Goal: Check status: Check status

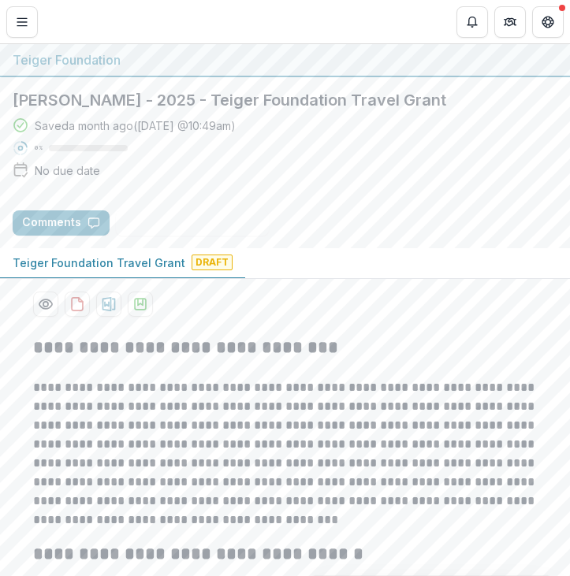
click at [4, 139] on div "Clara Kim - 2025 - Teiger Foundation Travel Grant Saved a month ago ( July 23, …" at bounding box center [285, 137] width 570 height 121
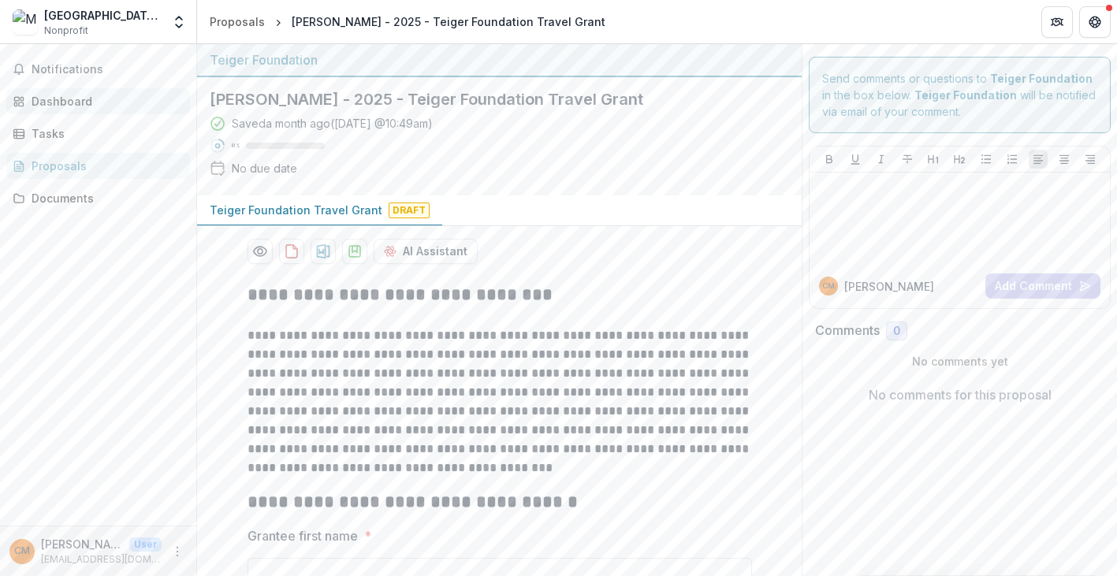
click at [84, 105] on div "Dashboard" at bounding box center [105, 101] width 146 height 17
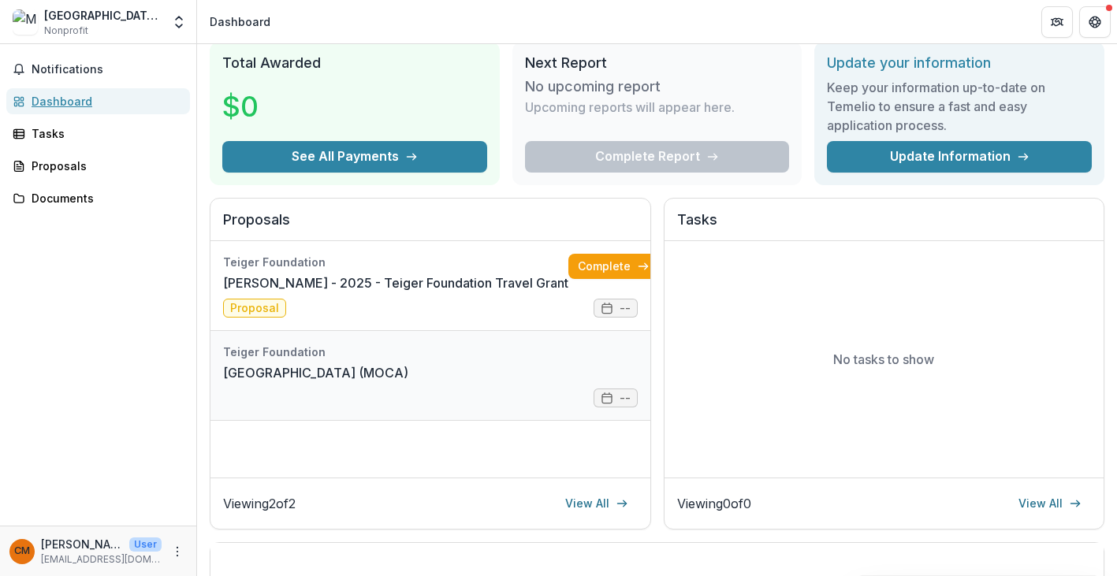
scroll to position [61, 0]
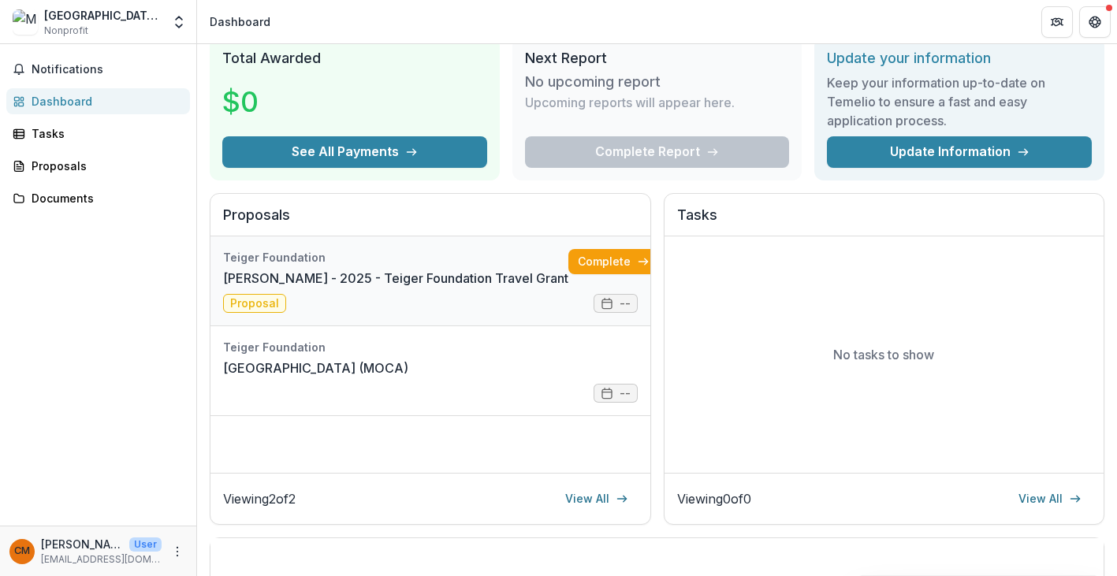
click at [250, 288] on link "[PERSON_NAME] - 2025 - Teiger Foundation Travel Grant" at bounding box center [395, 278] width 345 height 19
